Goal: Task Accomplishment & Management: Manage account settings

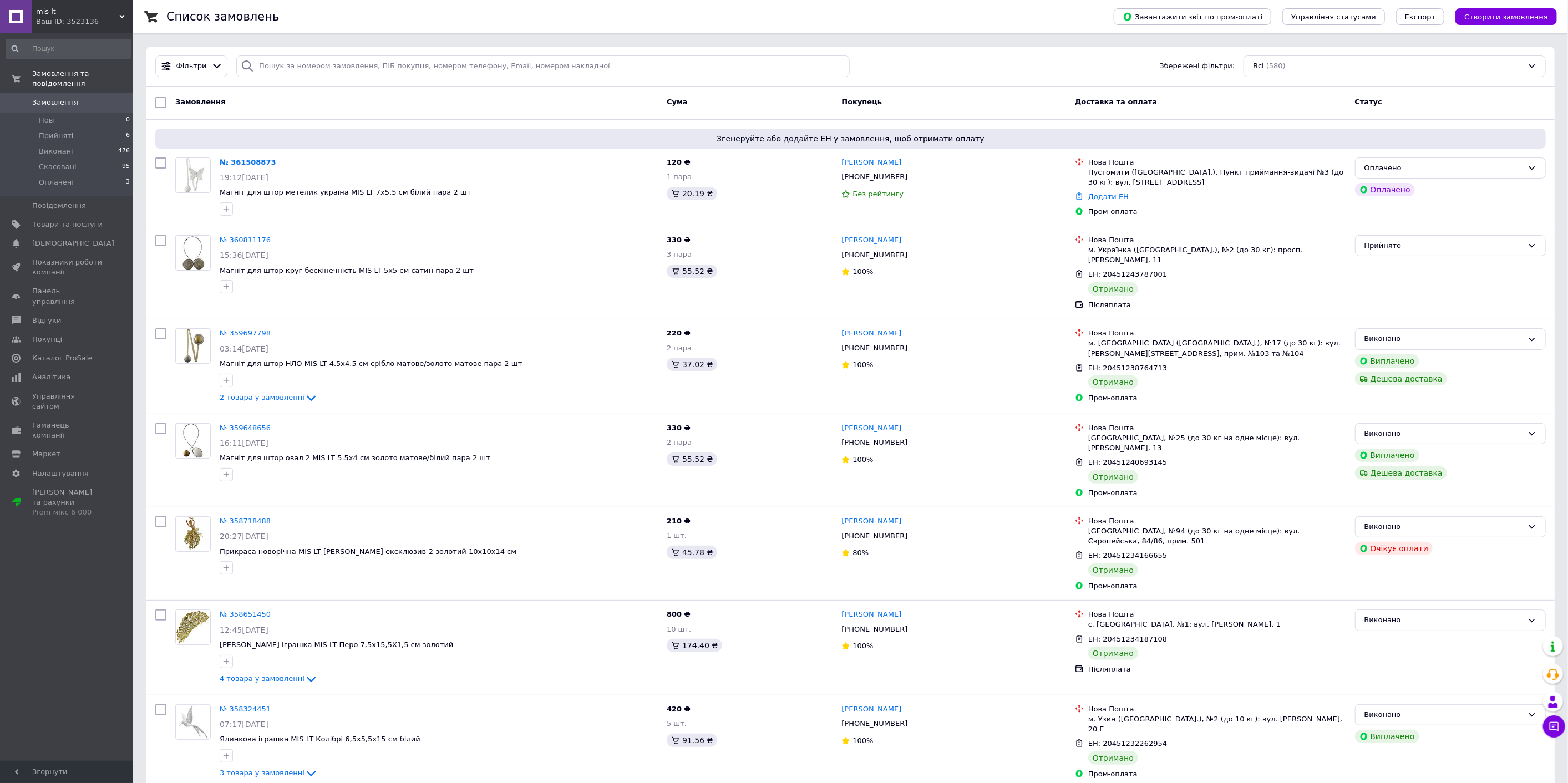
drag, startPoint x: 71, startPoint y: 618, endPoint x: 79, endPoint y: 610, distance: 11.3
click at [71, 617] on div "Замовлення та повідомлення Замовлення 0 Нові 0 Прийняті 6 Виконані 476 Скасован…" at bounding box center [68, 399] width 137 height 731
click at [241, 160] on link "№ 361508873" at bounding box center [247, 161] width 57 height 8
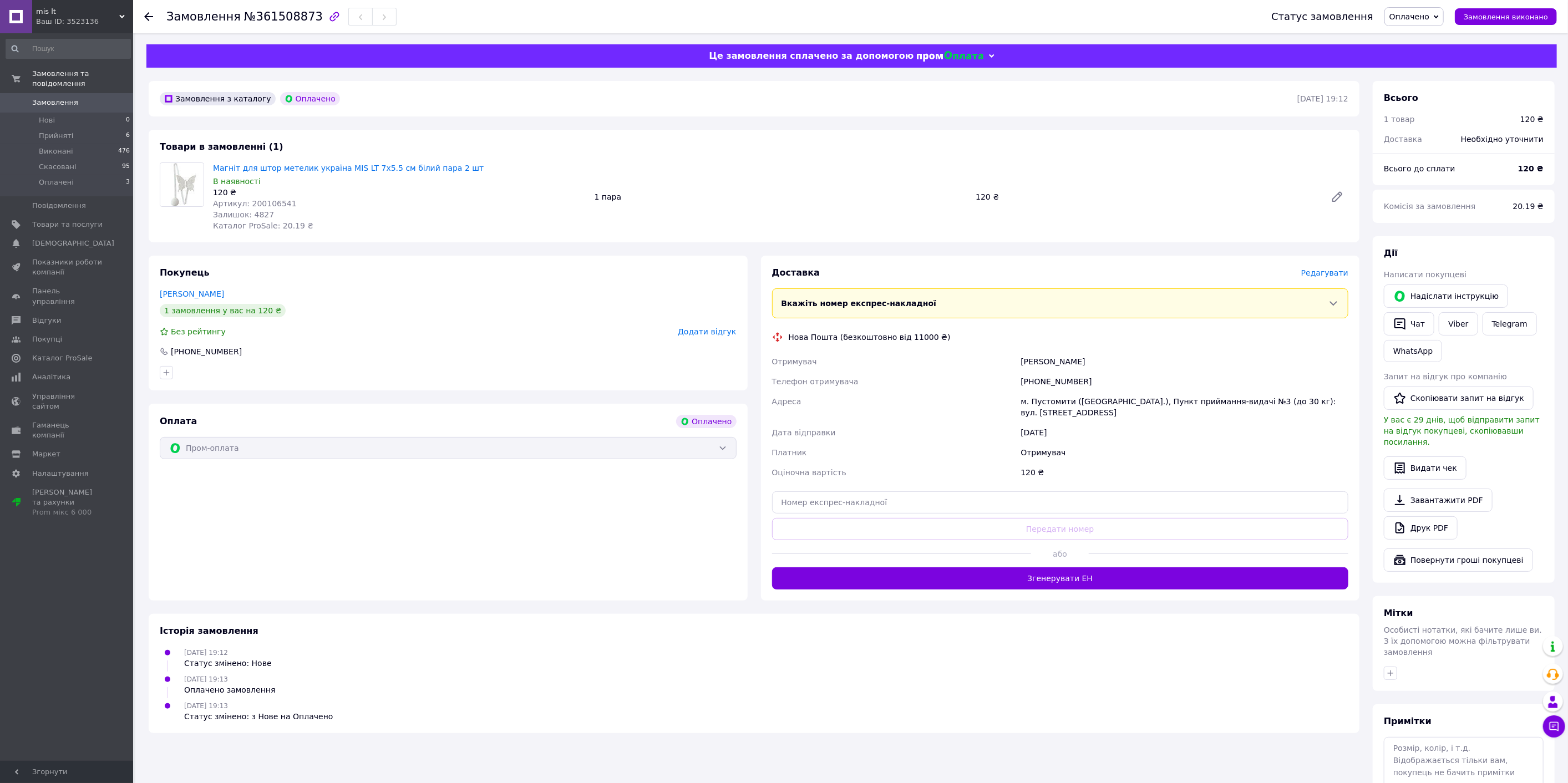
click at [1330, 277] on span "Редагувати" at bounding box center [1325, 273] width 47 height 9
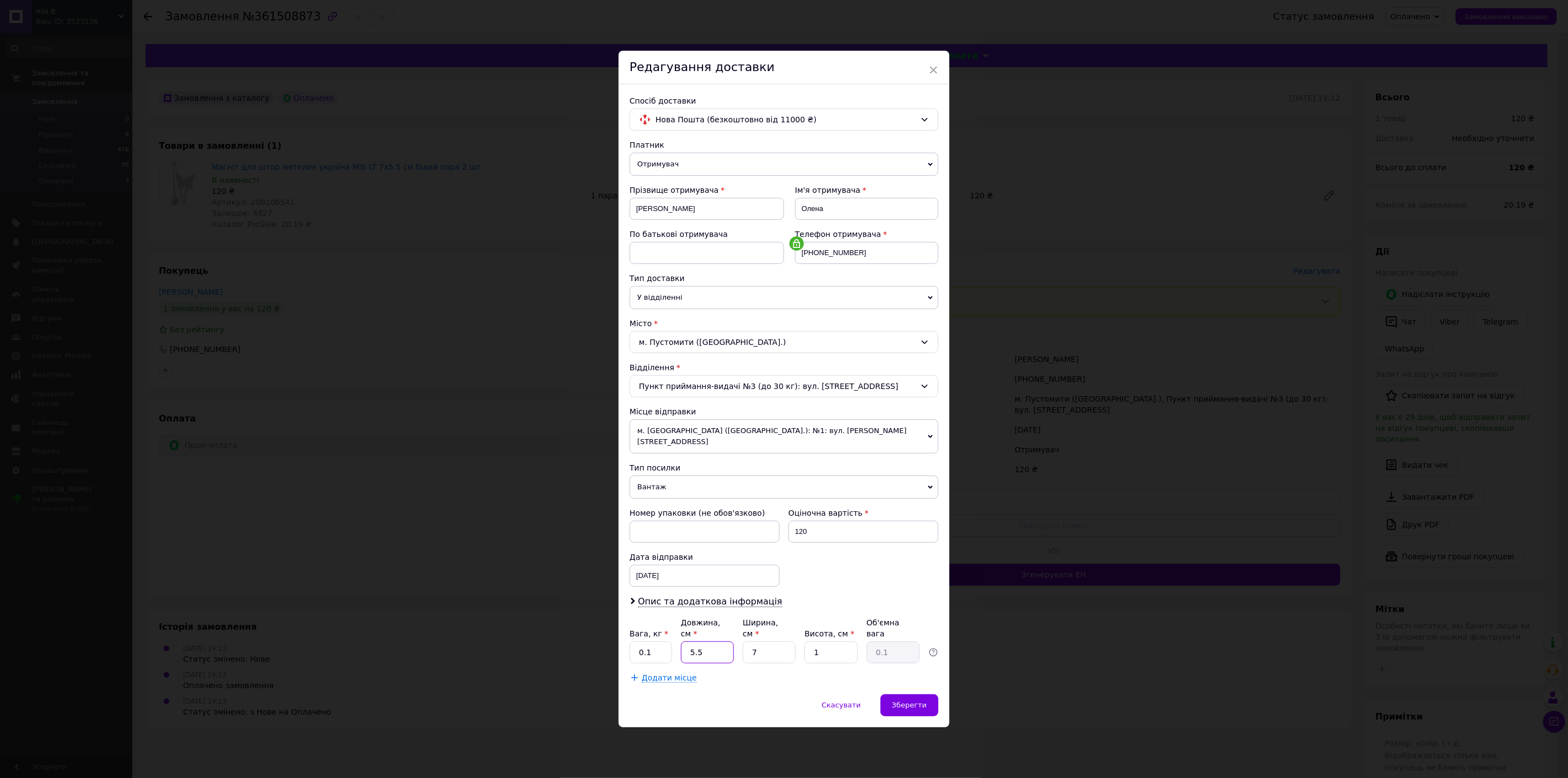
drag, startPoint x: 710, startPoint y: 639, endPoint x: 671, endPoint y: 644, distance: 39.3
click at [671, 644] on div "Вага, кг * 0.1 Довжина, см * 5.5 Ширина, см * 7 Висота, см * 1 Об'ємна вага 0.1" at bounding box center [784, 639] width 309 height 46
type input "20"
drag, startPoint x: 758, startPoint y: 638, endPoint x: 740, endPoint y: 637, distance: 18.0
click at [740, 637] on div "Вага, кг * 0.1 Довжина, см * 20 Ширина, см * 7 Висота, см * 1 Об'ємна вага 0.1" at bounding box center [784, 639] width 309 height 46
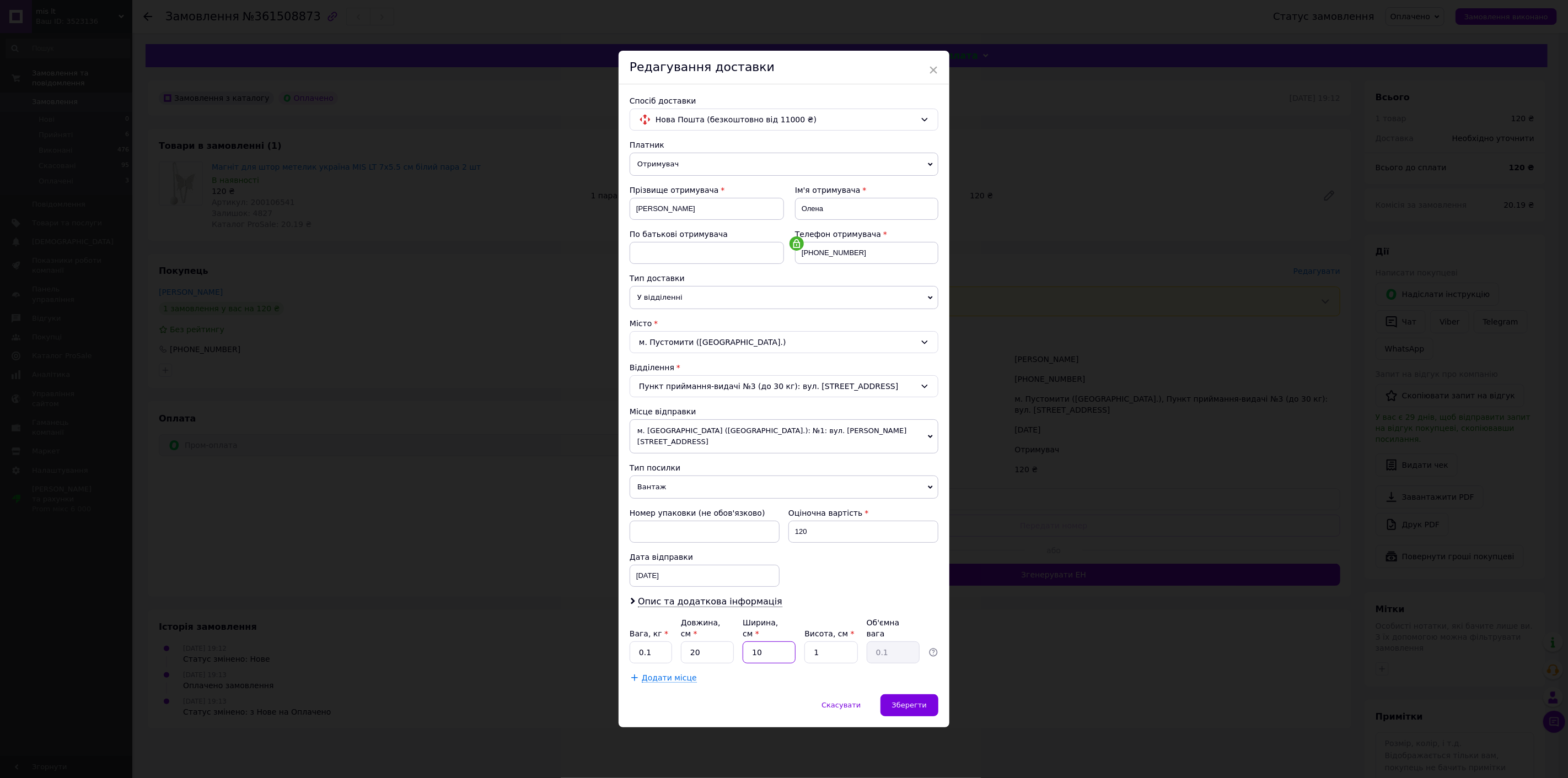
type input "10"
drag, startPoint x: 820, startPoint y: 640, endPoint x: 798, endPoint y: 641, distance: 22.0
click at [798, 641] on div "Вага, кг * 0.1 Довжина, см * 20 Ширина, см * 10 Висота, см * 1 Об'ємна вага 0.1" at bounding box center [784, 639] width 309 height 46
type input "3"
type input "0.15"
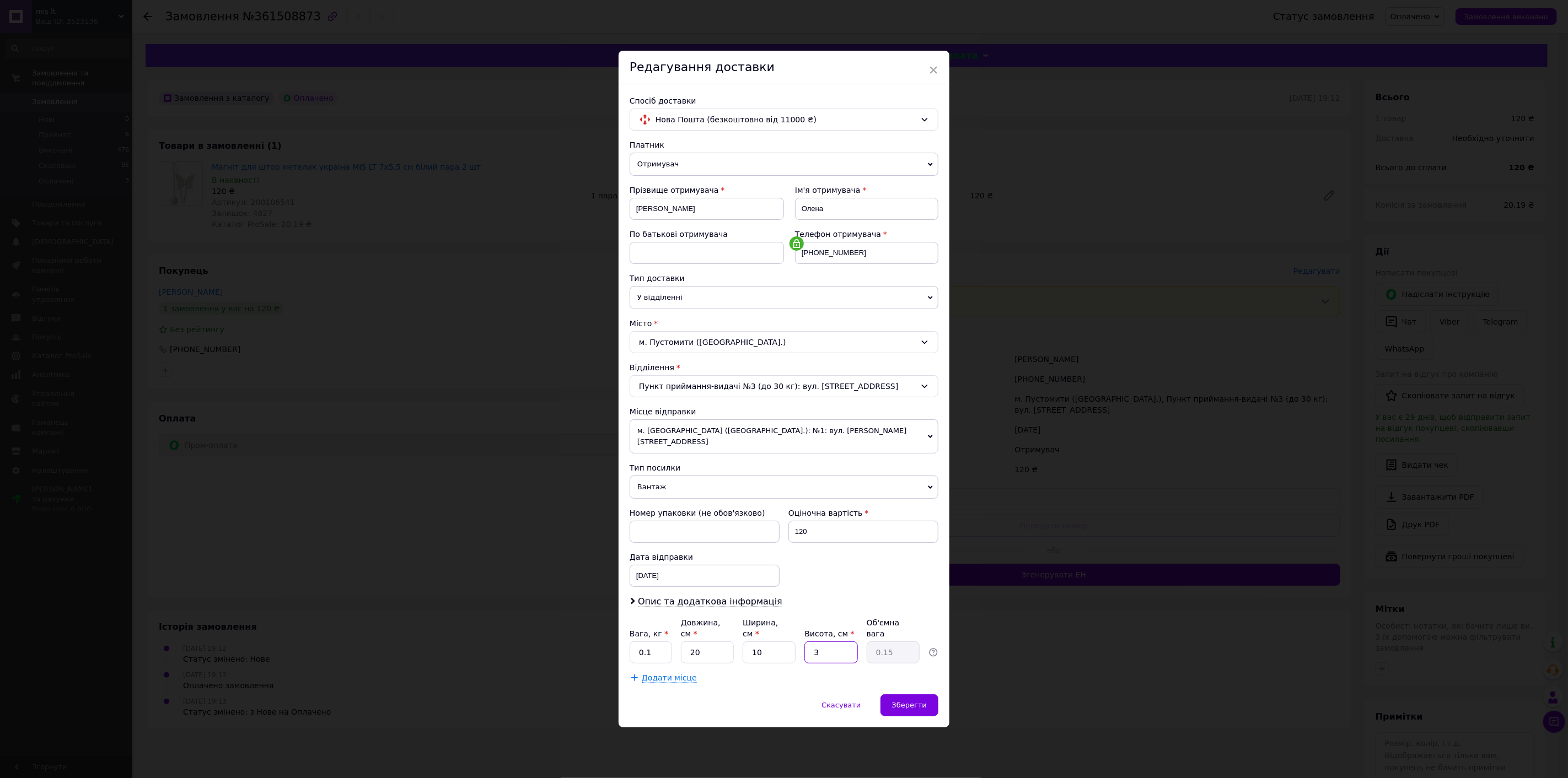
type input "3"
click at [656, 641] on input "0.1" at bounding box center [650, 652] width 43 height 22
type input "0.15"
click at [919, 701] on span "Зберегти" at bounding box center [909, 705] width 35 height 8
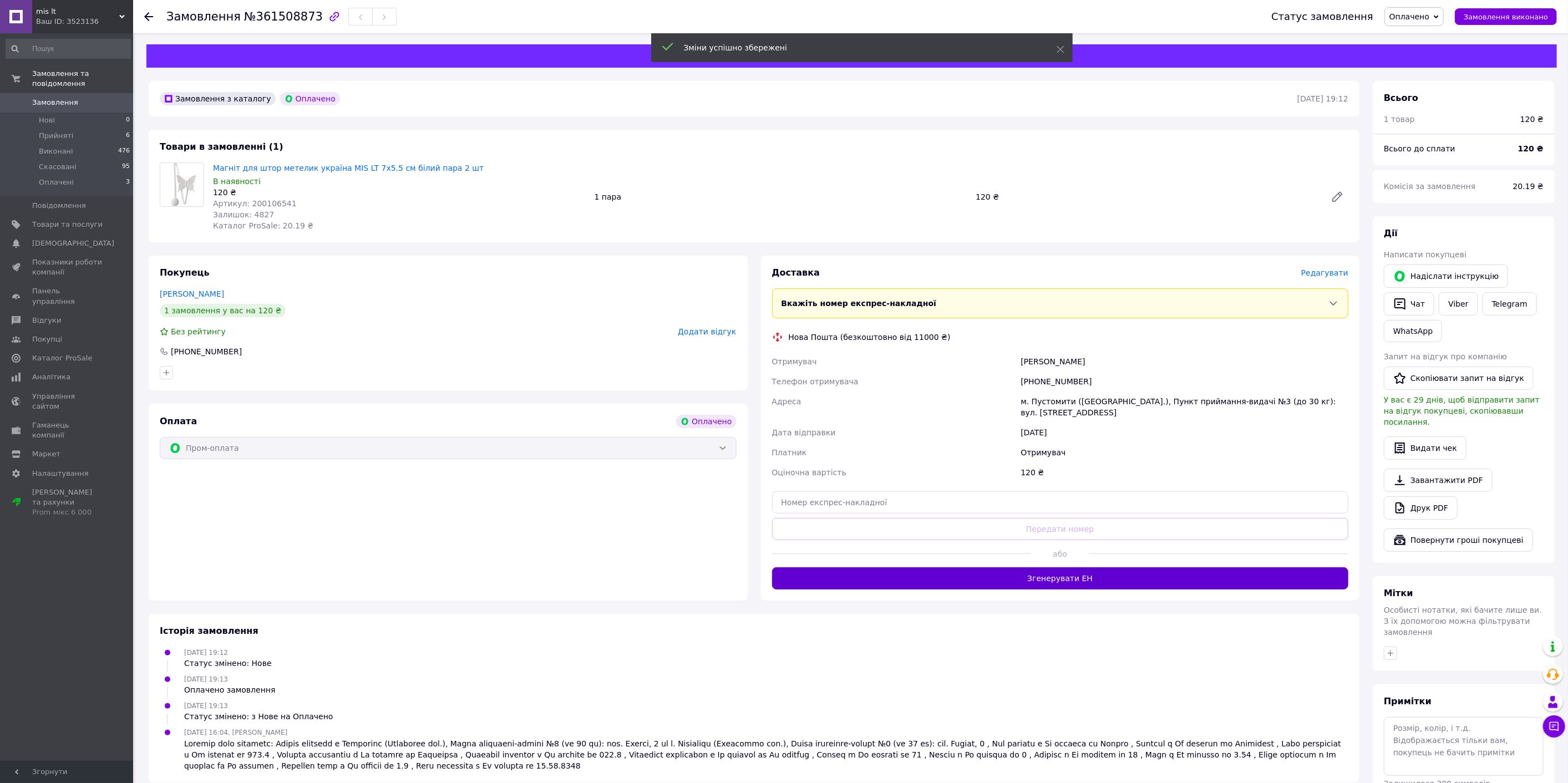
click at [1136, 567] on button "Згенерувати ЕН" at bounding box center [1060, 578] width 577 height 22
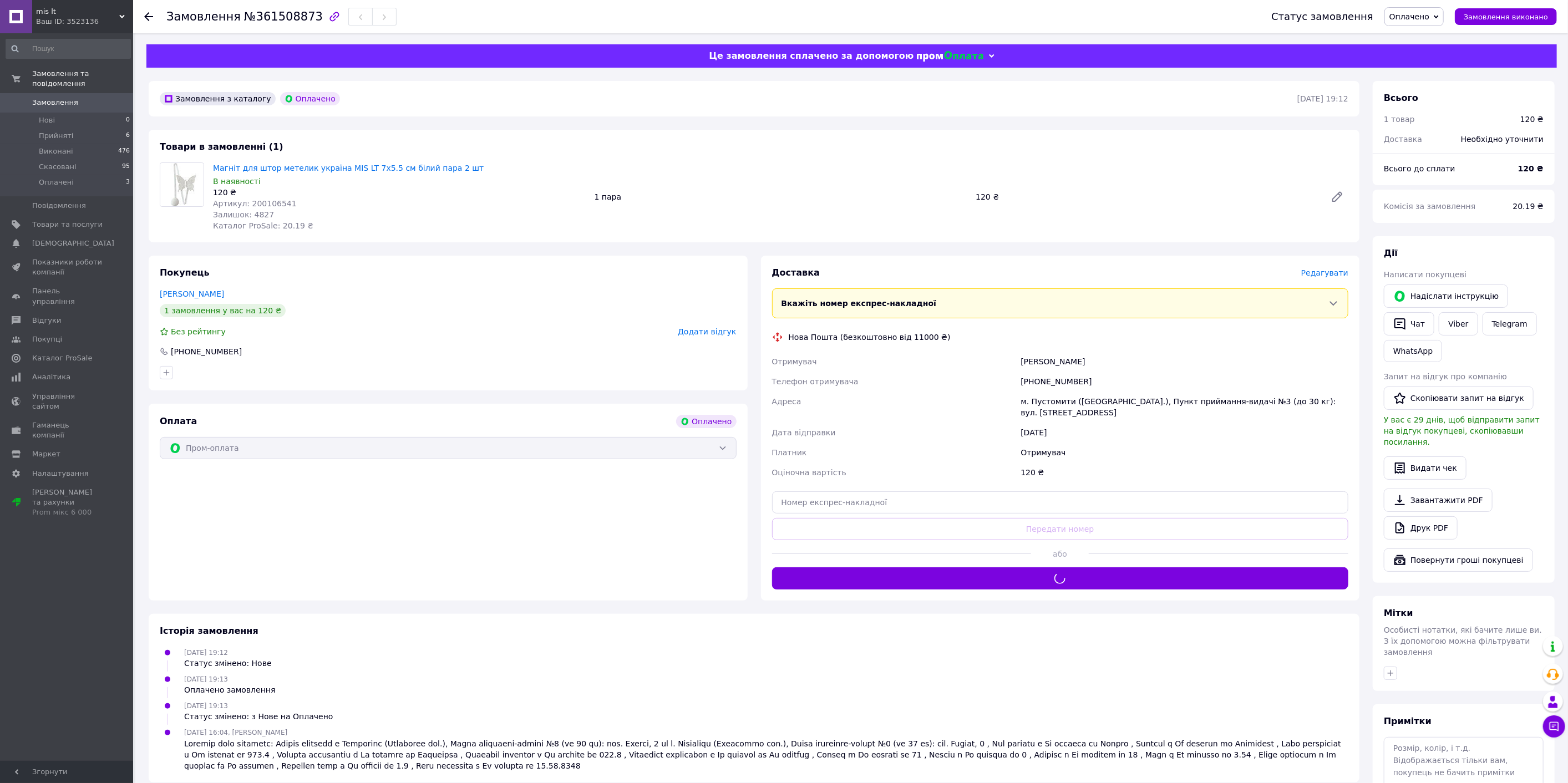
click at [1062, 381] on div "[PHONE_NUMBER]" at bounding box center [1184, 381] width 332 height 20
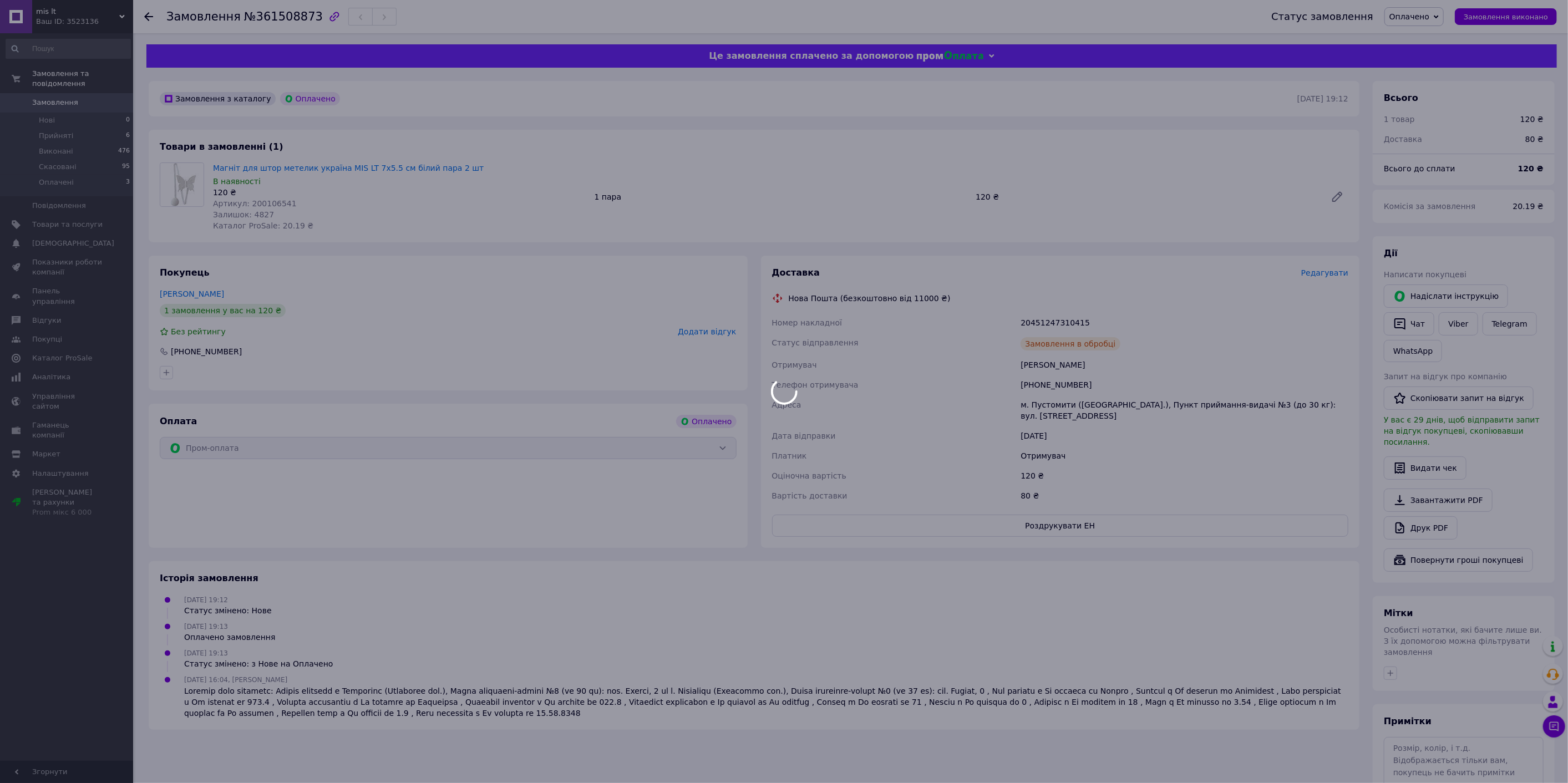
click at [1058, 316] on div at bounding box center [784, 391] width 1568 height 783
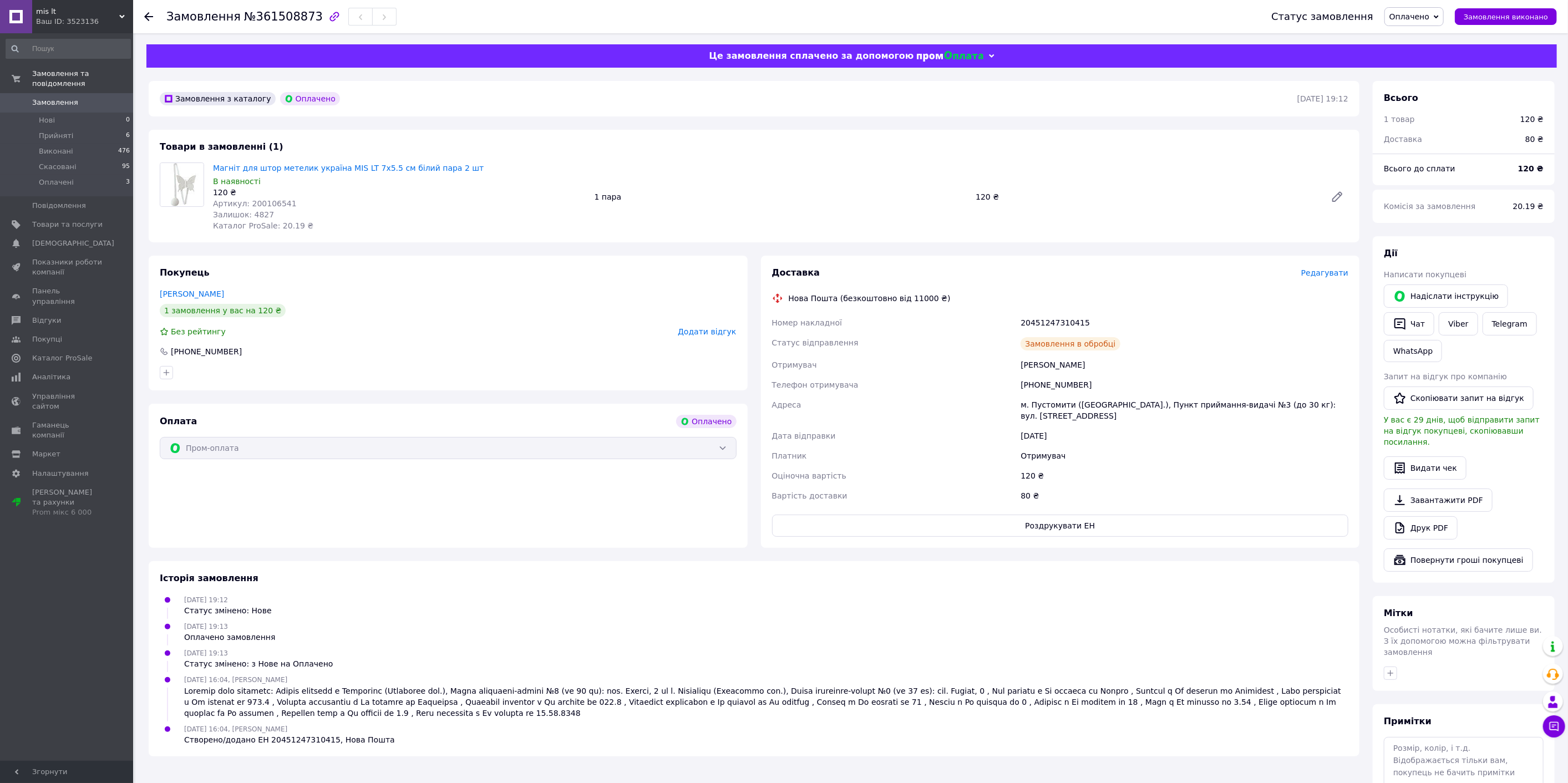
click at [1058, 324] on div "20451247310415" at bounding box center [1184, 323] width 332 height 20
click at [1058, 324] on div "20451247310415" at bounding box center [1184, 323] width 332 height 20
copy div "20451247310415"
click at [1019, 406] on div "м. Пустомити ([GEOGRAPHIC_DATA].), Пункт приймання-видачі №3 (до 30 кг): вул. […" at bounding box center [1184, 409] width 332 height 31
click at [1462, 325] on link "Viber" at bounding box center [1458, 324] width 39 height 24
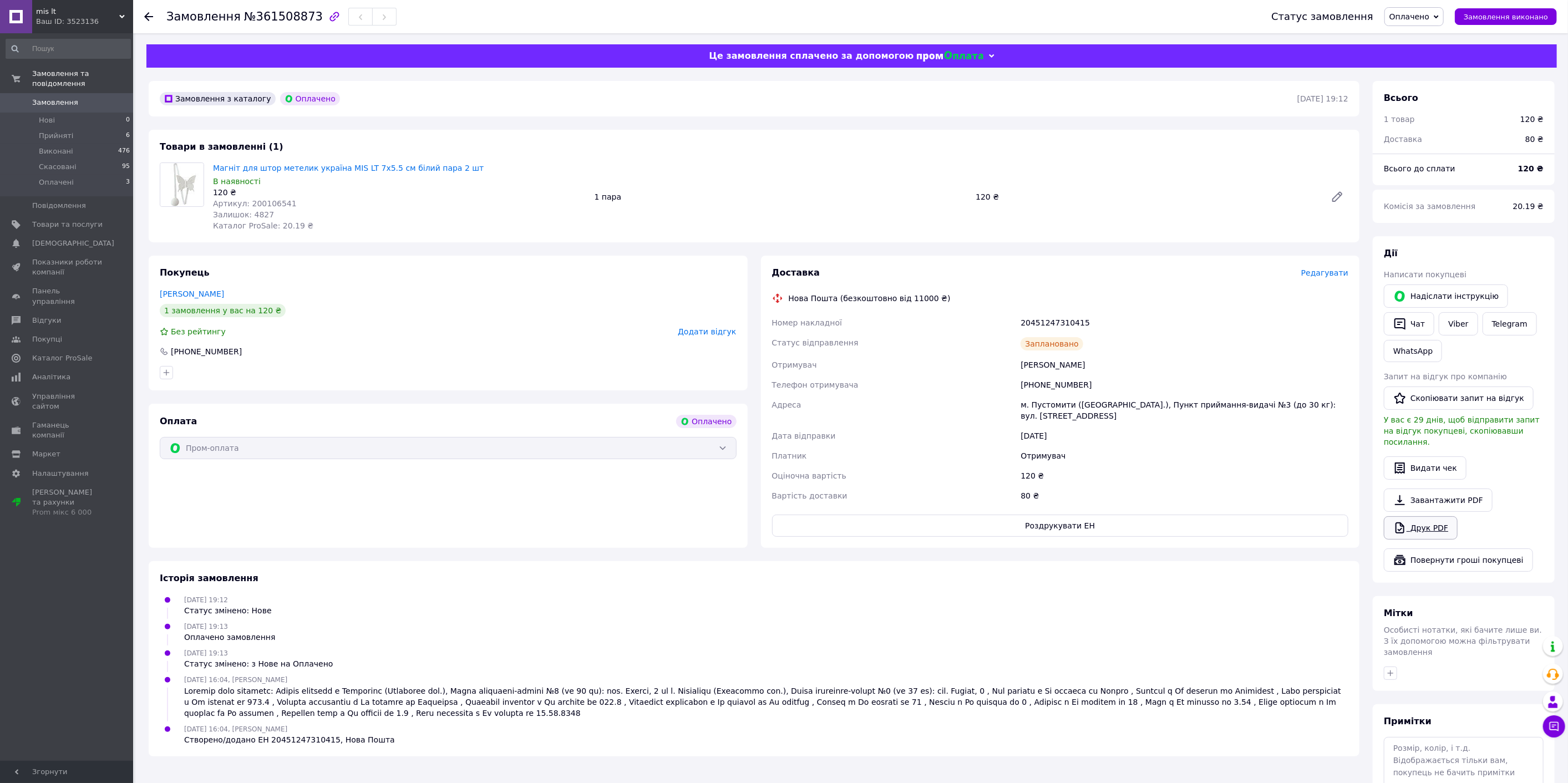
click at [1430, 516] on link "Друк PDF" at bounding box center [1421, 528] width 74 height 24
click at [1056, 380] on div "[PHONE_NUMBER]" at bounding box center [1184, 385] width 332 height 20
click at [1047, 322] on div "20451247310415" at bounding box center [1184, 323] width 332 height 20
copy div "20451247310415"
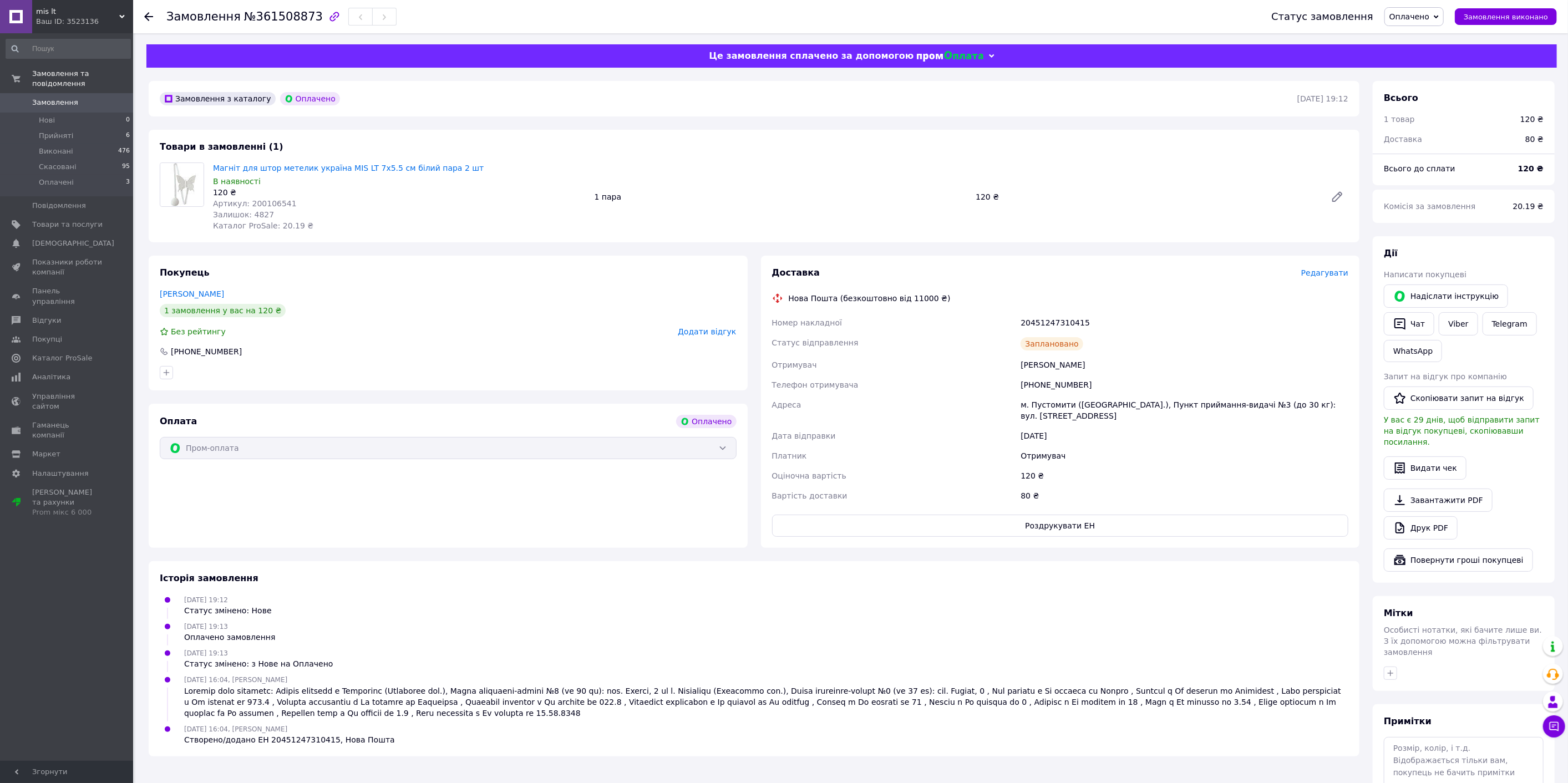
drag, startPoint x: 972, startPoint y: 684, endPoint x: 976, endPoint y: 671, distance: 13.6
click at [972, 686] on div at bounding box center [766, 702] width 1165 height 33
drag, startPoint x: 93, startPoint y: 88, endPoint x: 146, endPoint y: 68, distance: 56.6
click at [93, 93] on link "Замовлення 0" at bounding box center [68, 103] width 137 height 19
